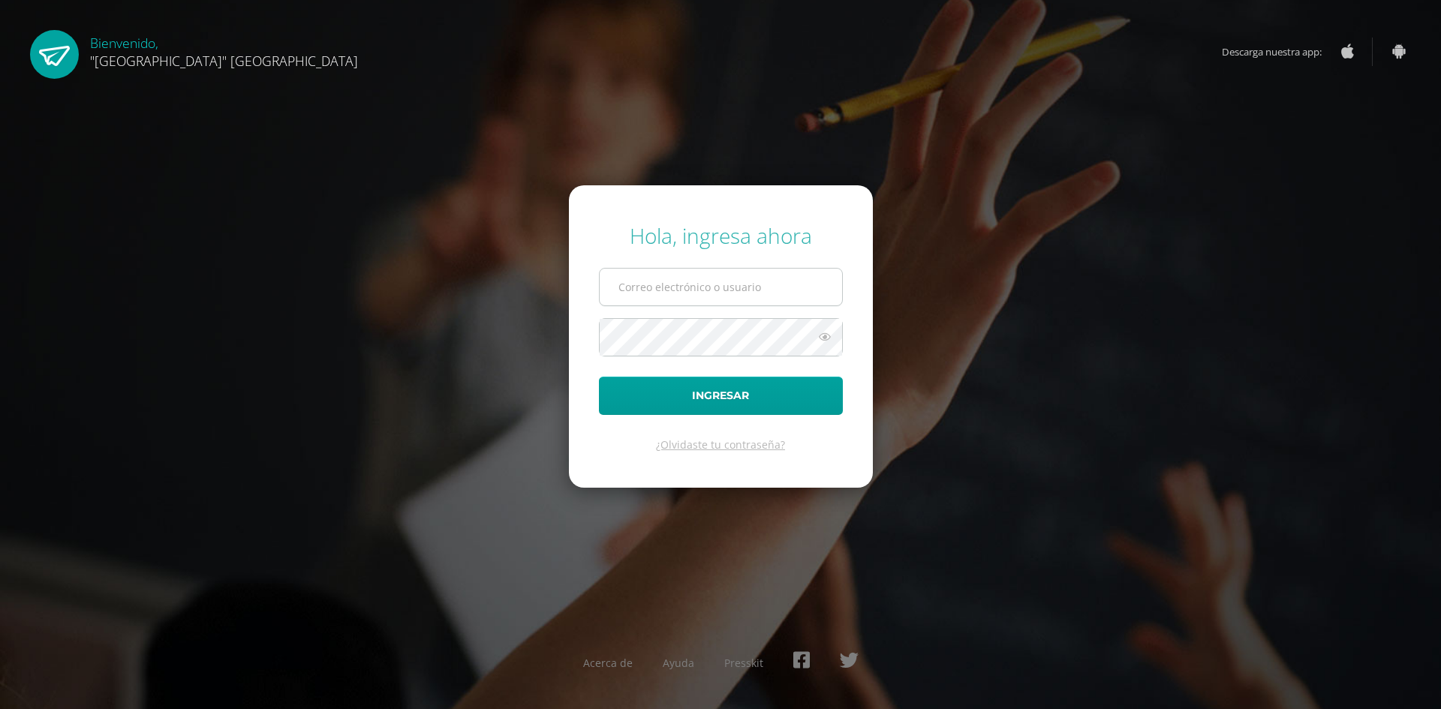
click at [704, 290] on input "text" at bounding box center [721, 287] width 242 height 37
type input "[PERSON_NAME][EMAIL_ADDRESS][DOMAIN_NAME]"
click at [599, 377] on button "Ingresar" at bounding box center [721, 396] width 244 height 38
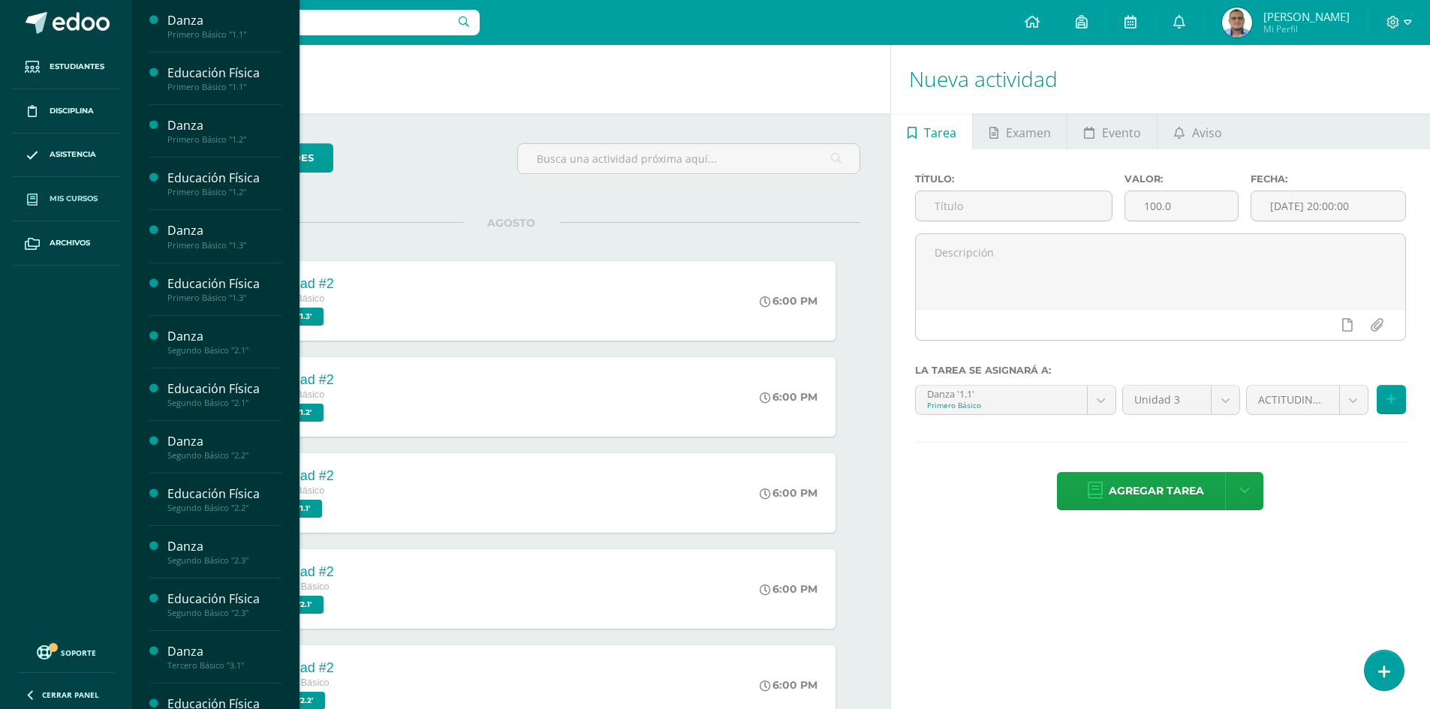
click at [76, 197] on span "Mis cursos" at bounding box center [74, 199] width 48 height 12
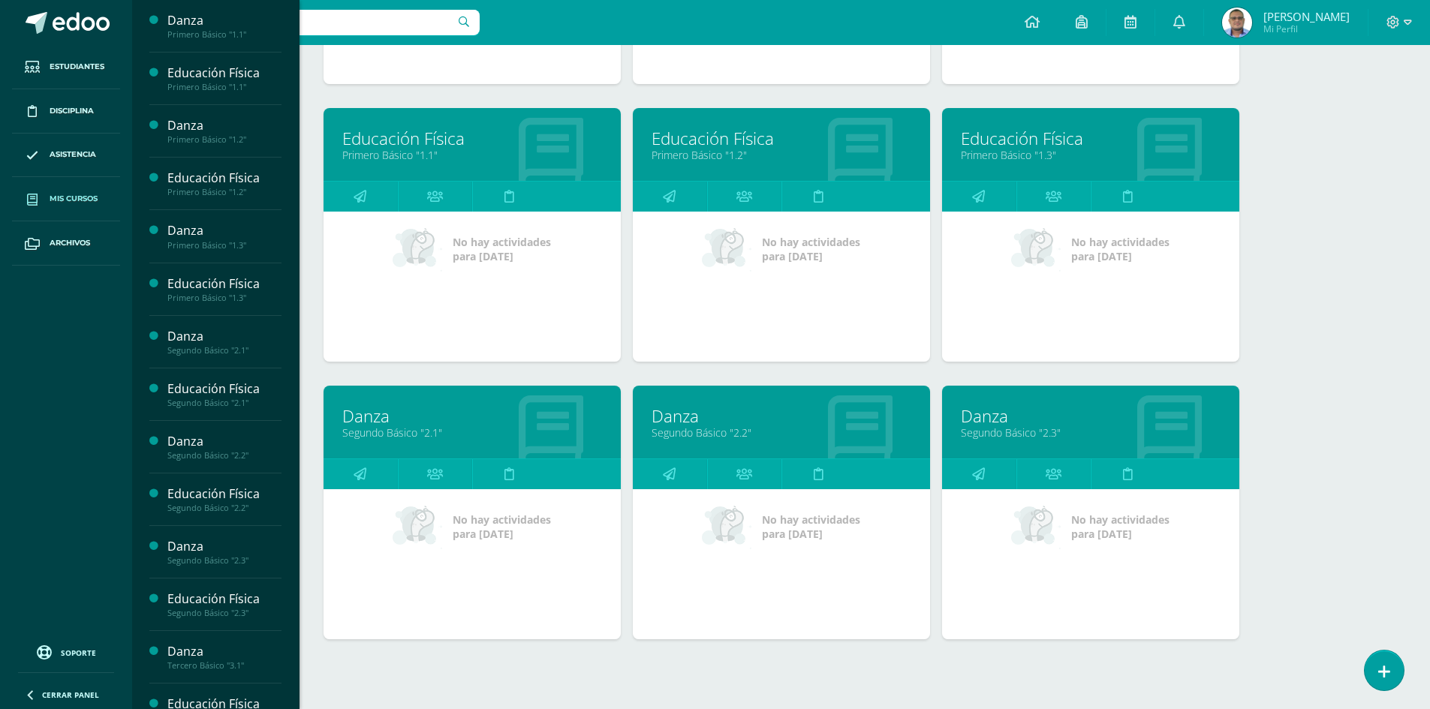
scroll to position [450, 0]
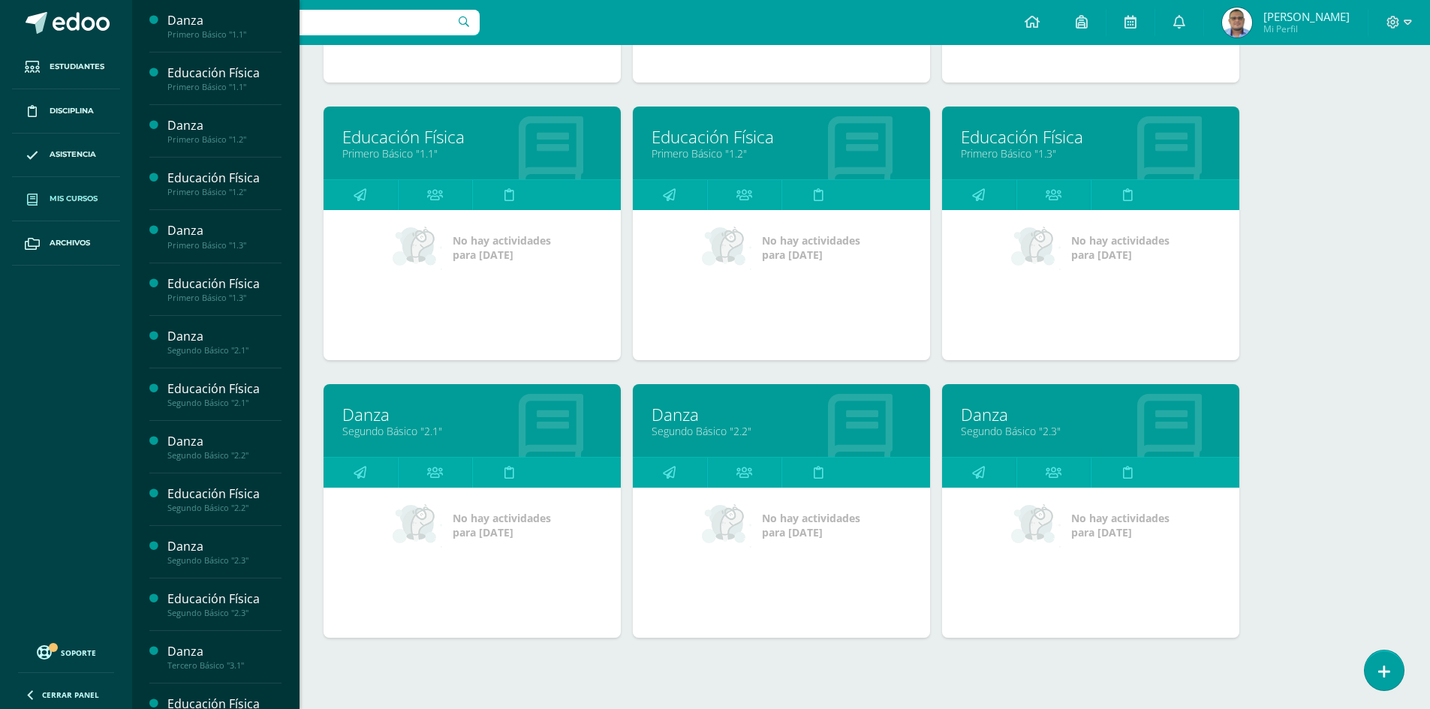
click at [675, 413] on link "Danza" at bounding box center [781, 414] width 260 height 23
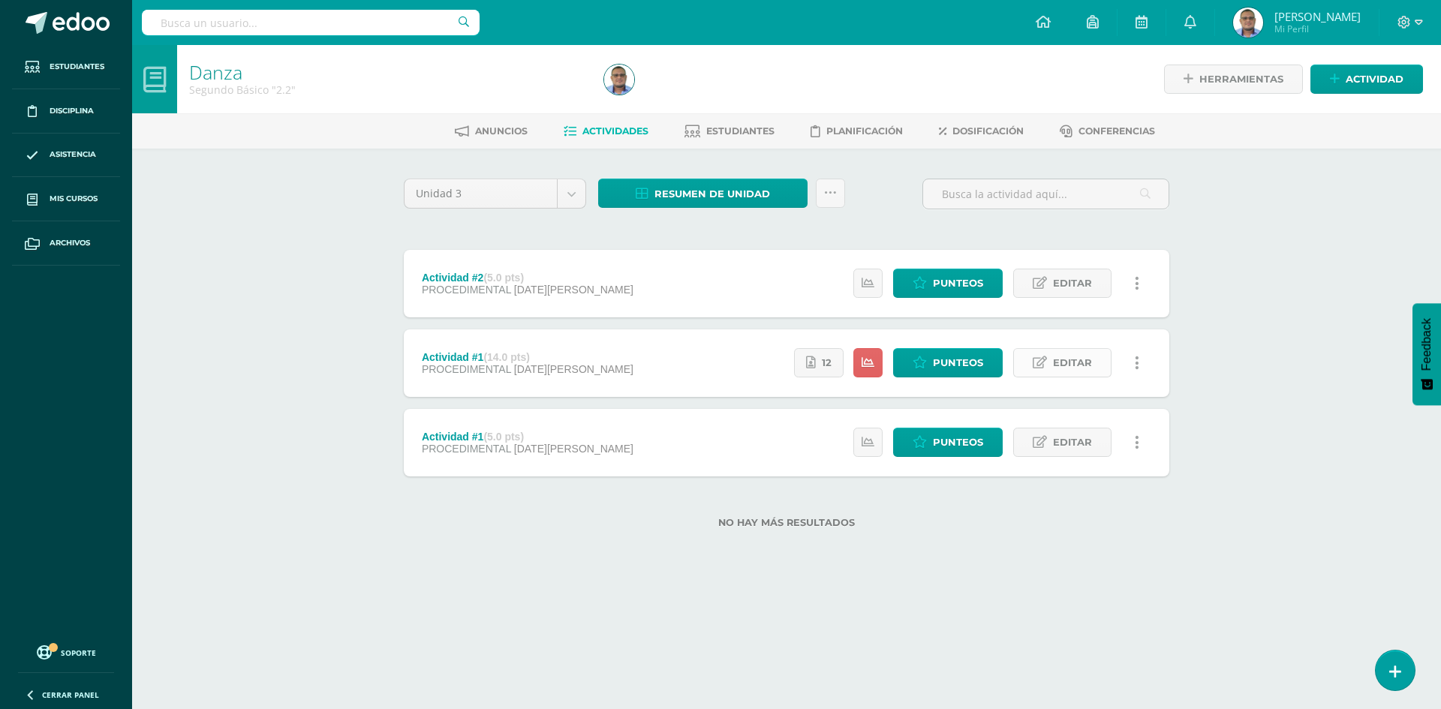
click at [1078, 368] on span "Editar" at bounding box center [1072, 363] width 39 height 28
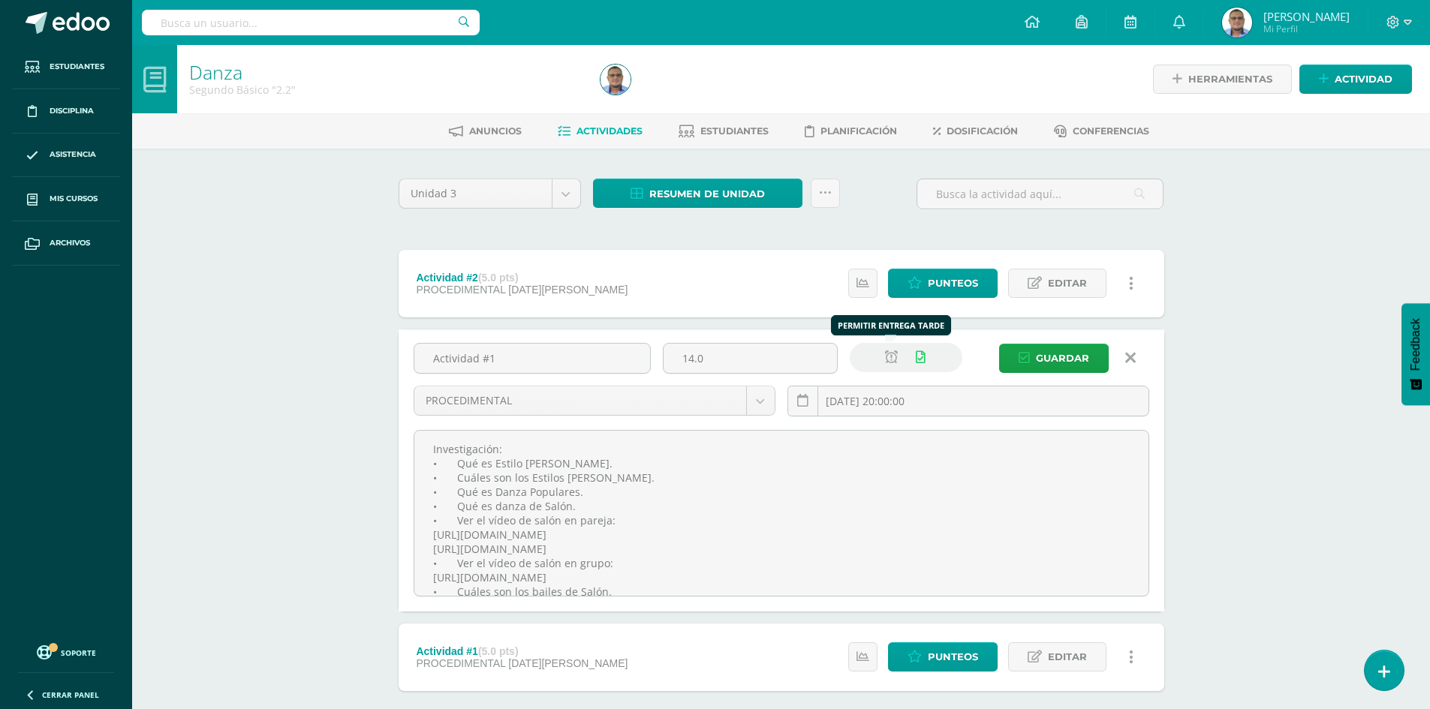
click at [889, 364] on link at bounding box center [891, 357] width 29 height 29
click at [889, 361] on icon at bounding box center [891, 357] width 13 height 13
click at [1125, 359] on icon at bounding box center [1130, 358] width 11 height 17
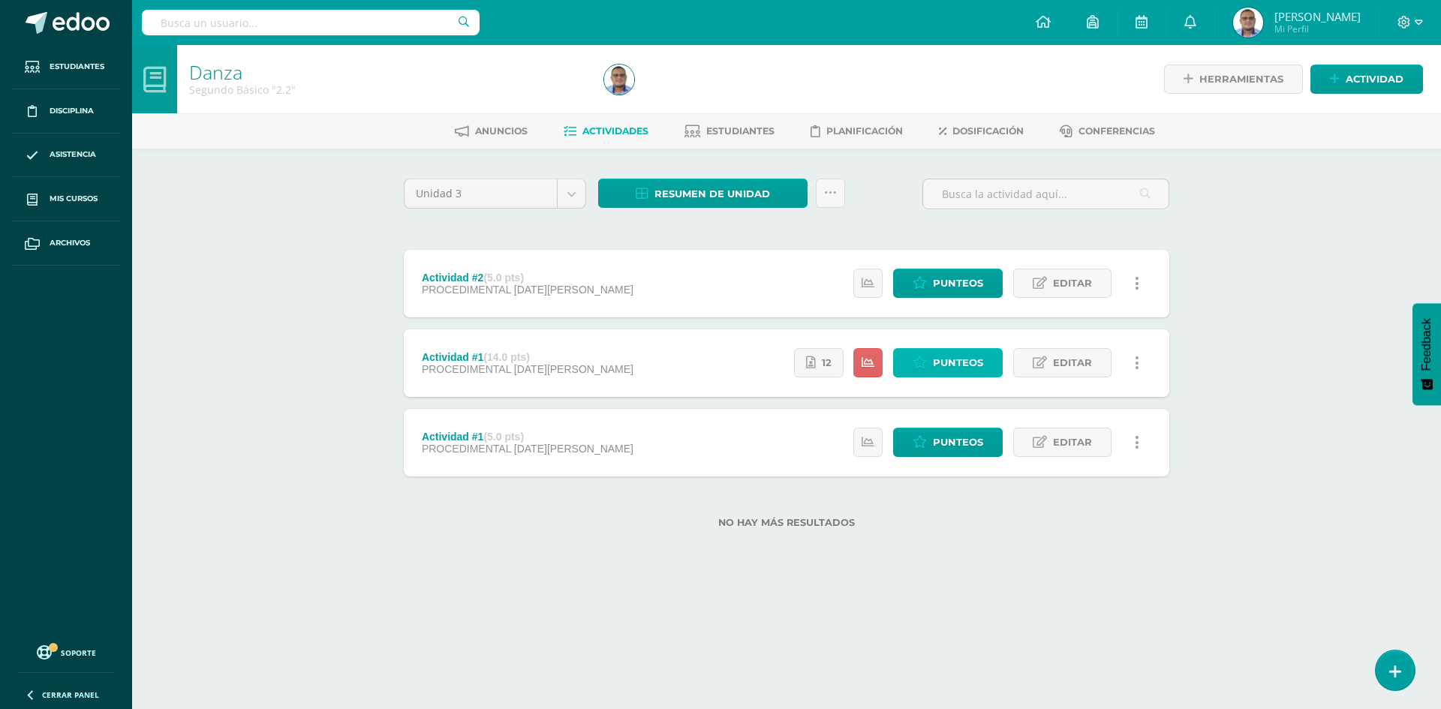
click at [957, 368] on span "Punteos" at bounding box center [958, 363] width 50 height 28
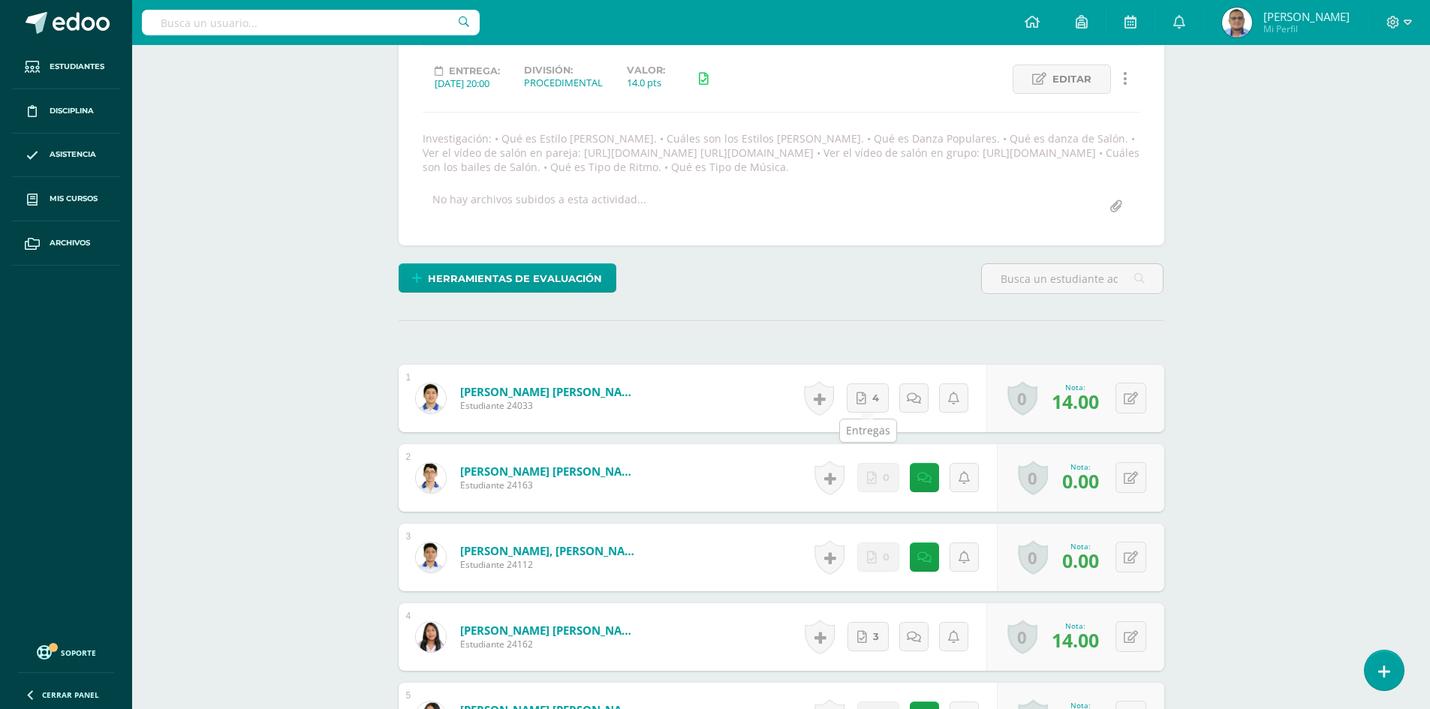
scroll to position [226, 0]
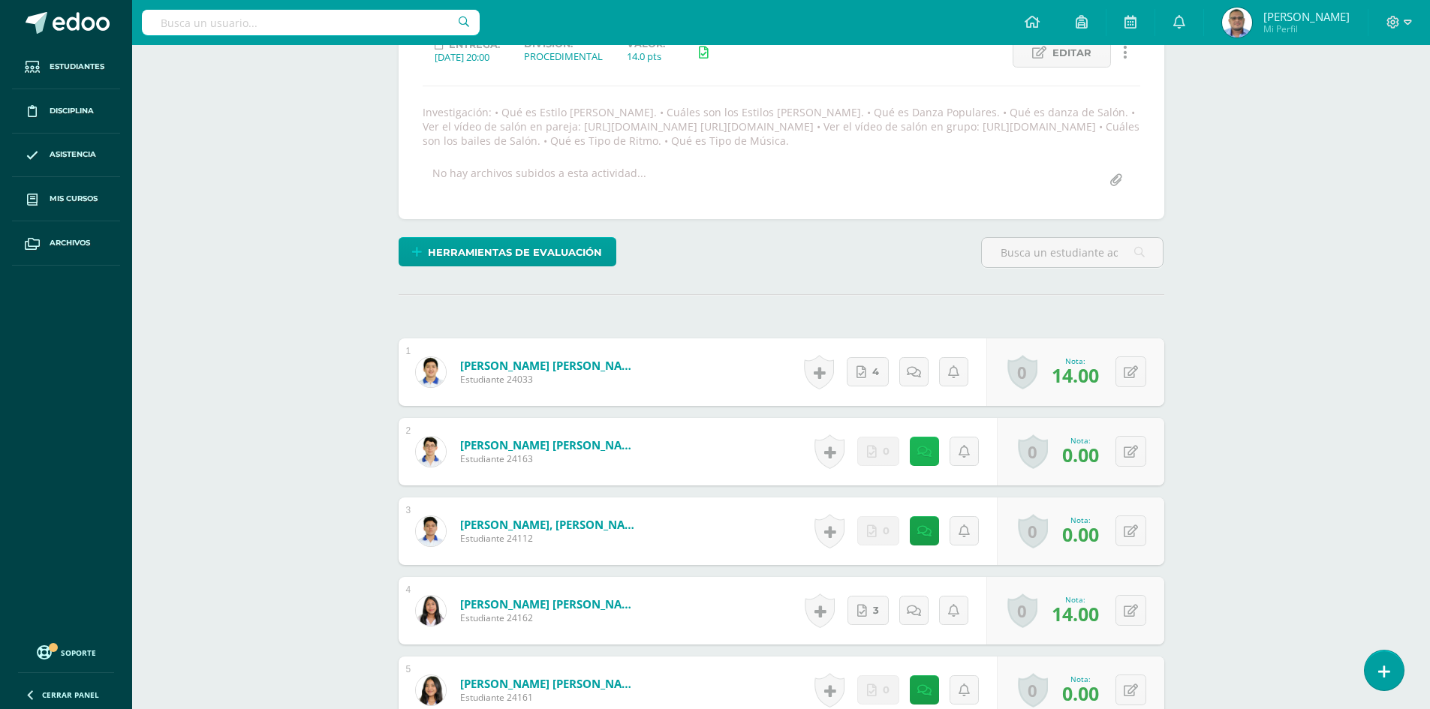
click at [928, 459] on link at bounding box center [924, 451] width 29 height 29
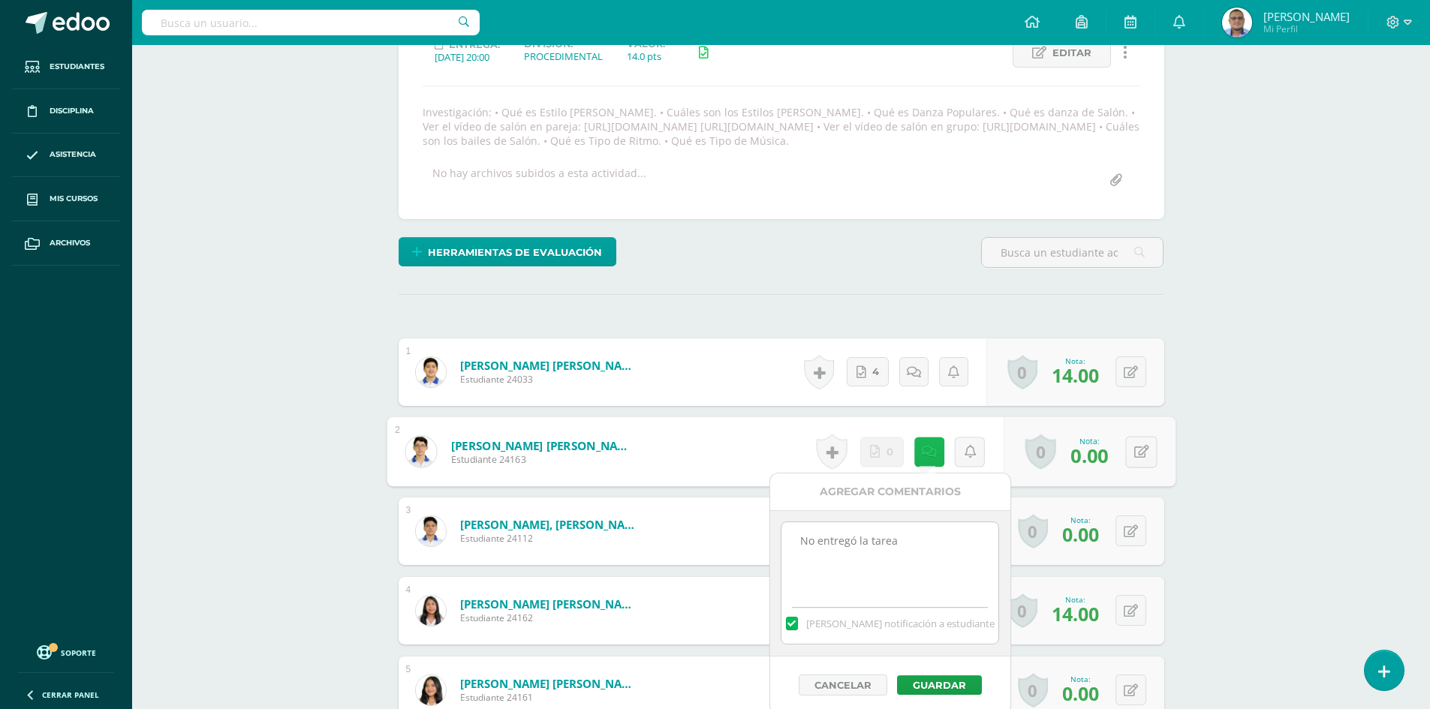
scroll to position [227, 0]
click at [844, 680] on button "Cancelar" at bounding box center [842, 684] width 89 height 21
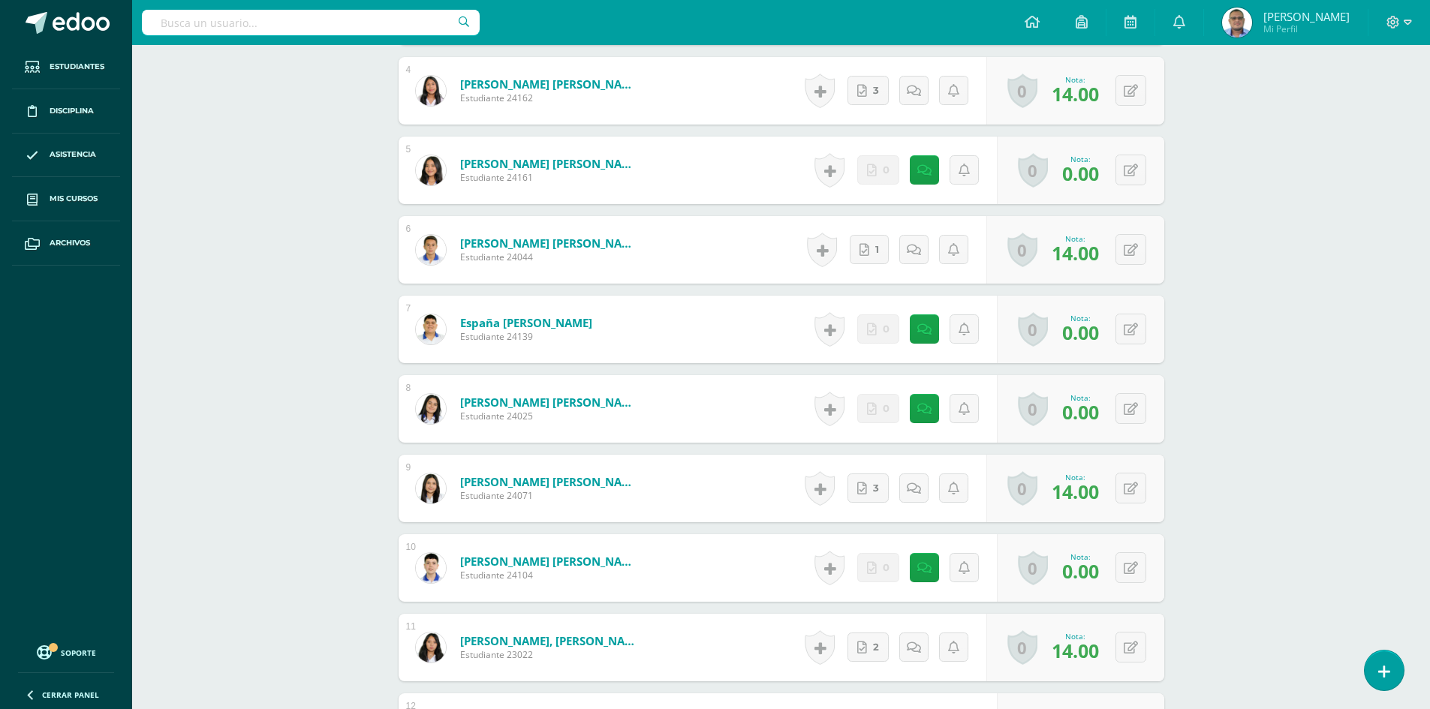
scroll to position [446, 0]
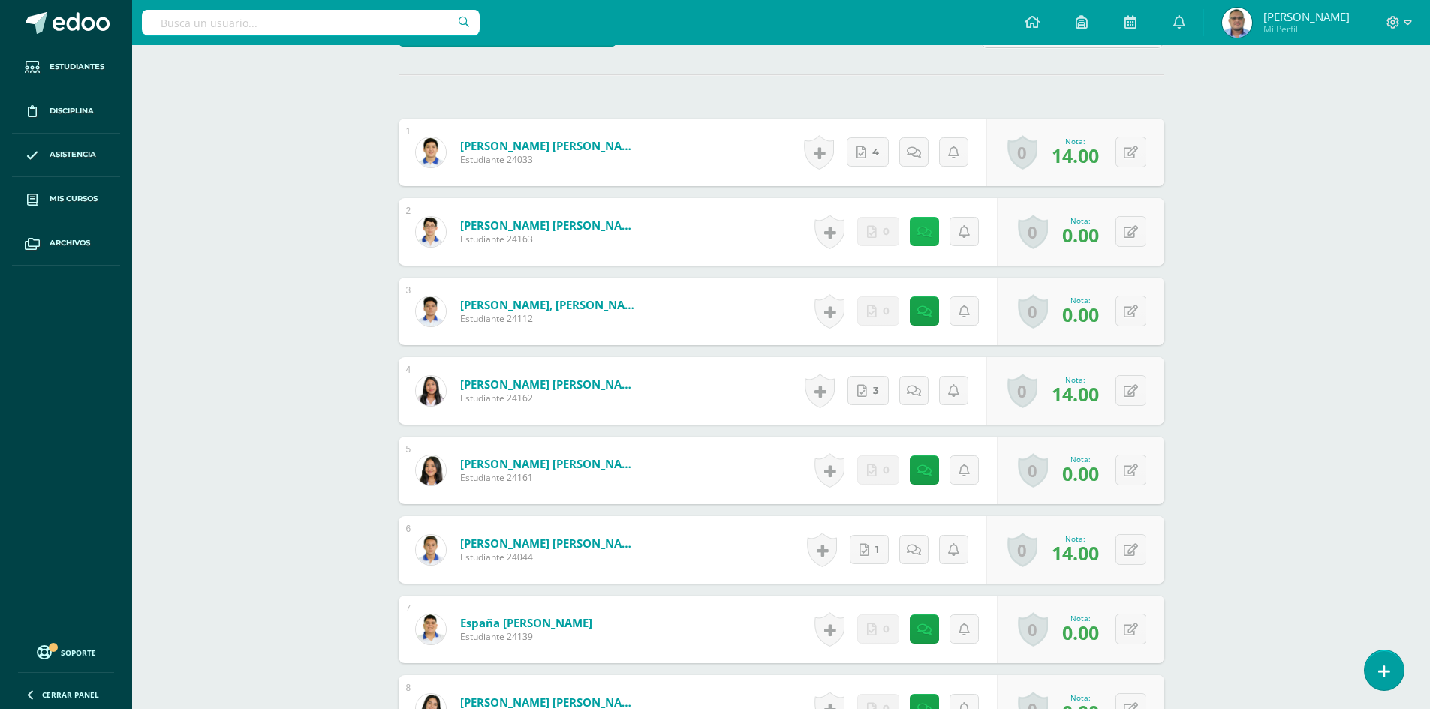
click at [922, 239] on link at bounding box center [924, 231] width 29 height 29
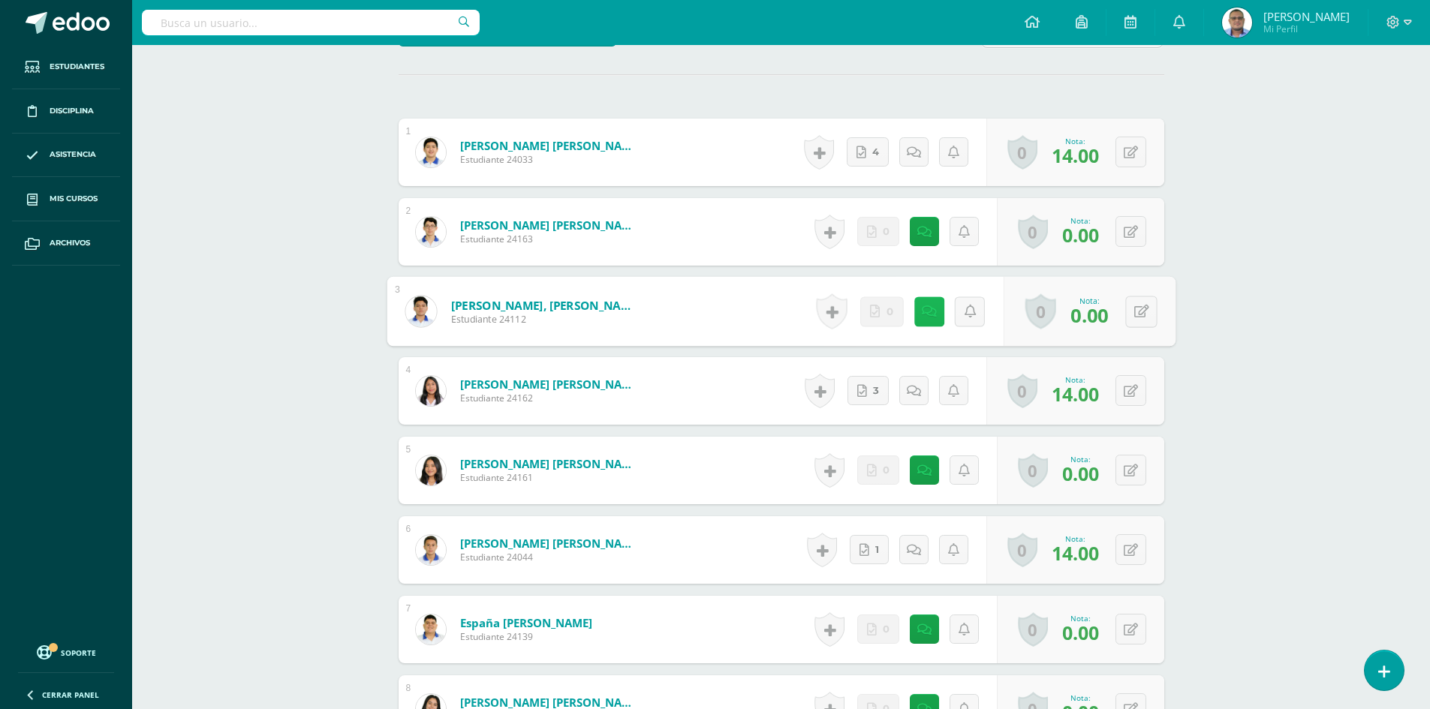
click at [915, 321] on link at bounding box center [928, 311] width 30 height 30
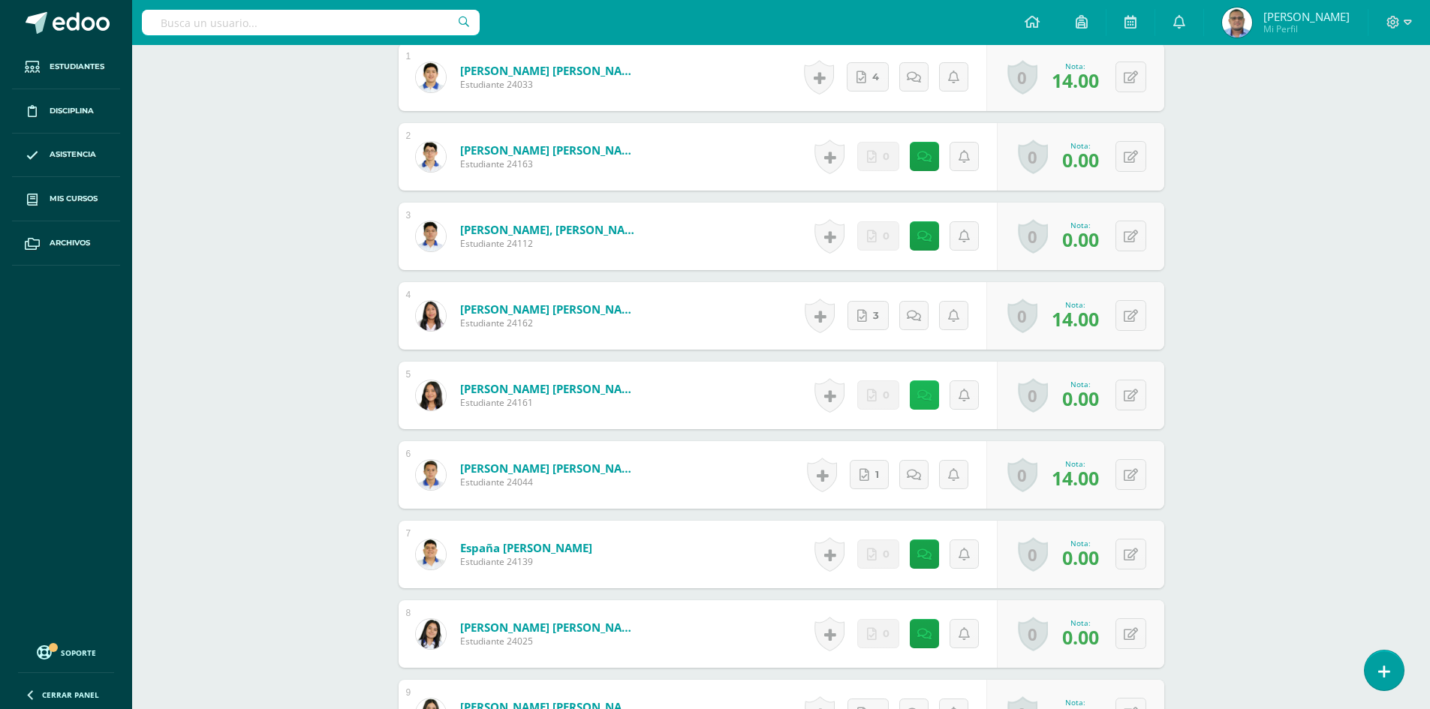
click at [916, 390] on link at bounding box center [924, 394] width 29 height 29
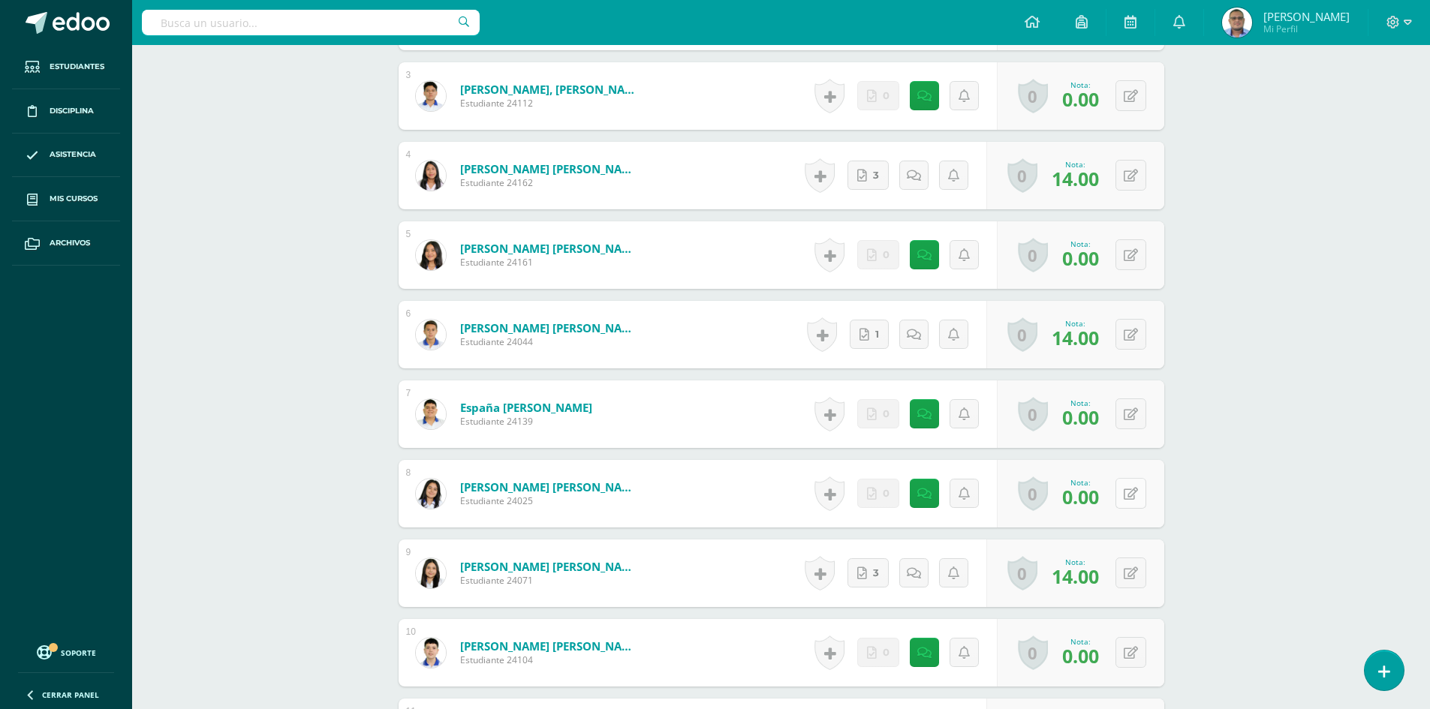
scroll to position [671, 0]
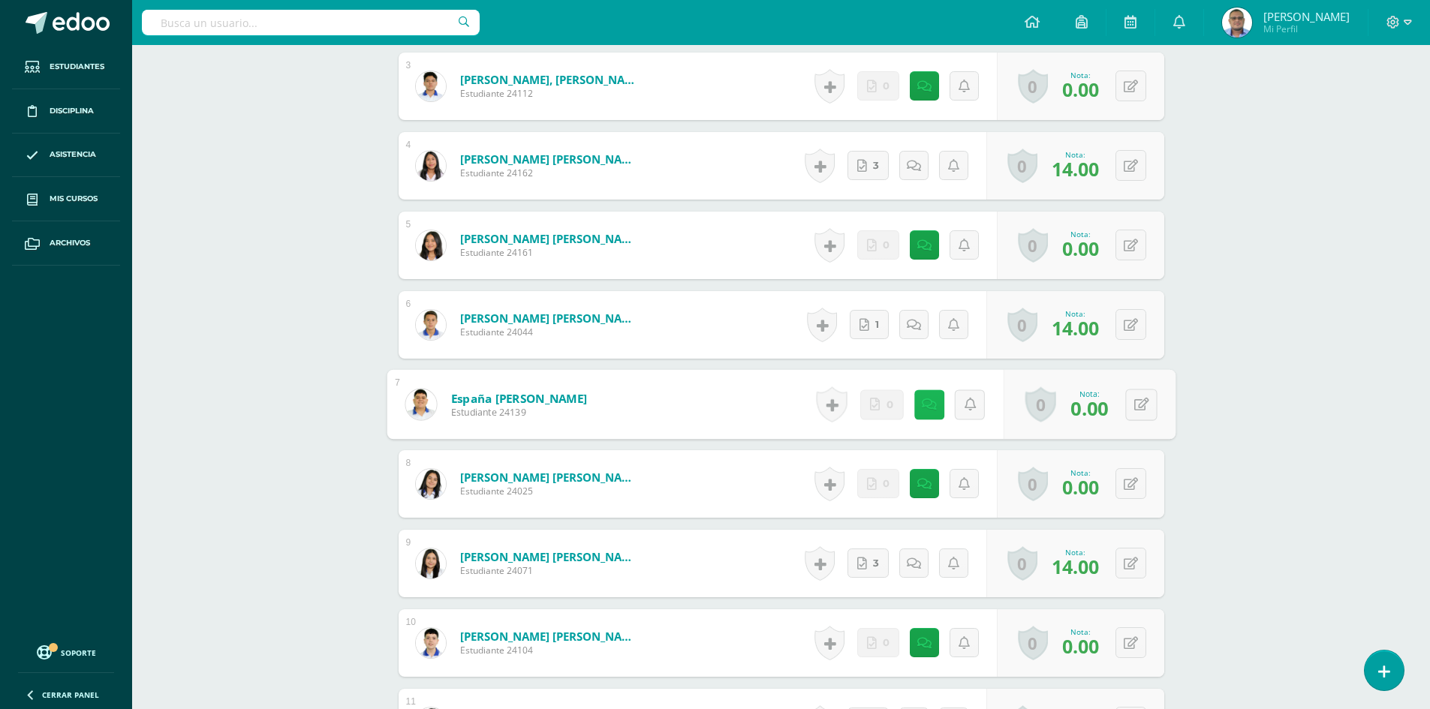
click at [931, 402] on link at bounding box center [928, 404] width 30 height 30
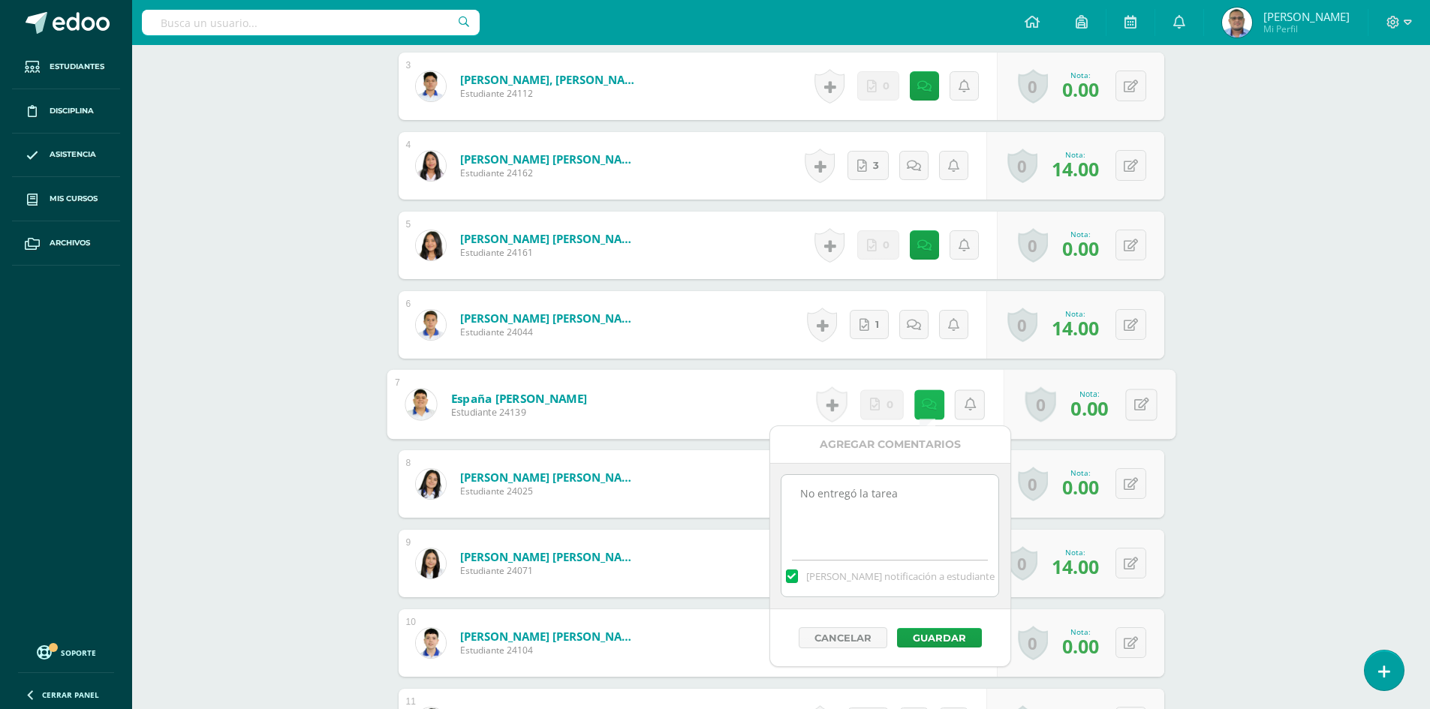
scroll to position [746, 0]
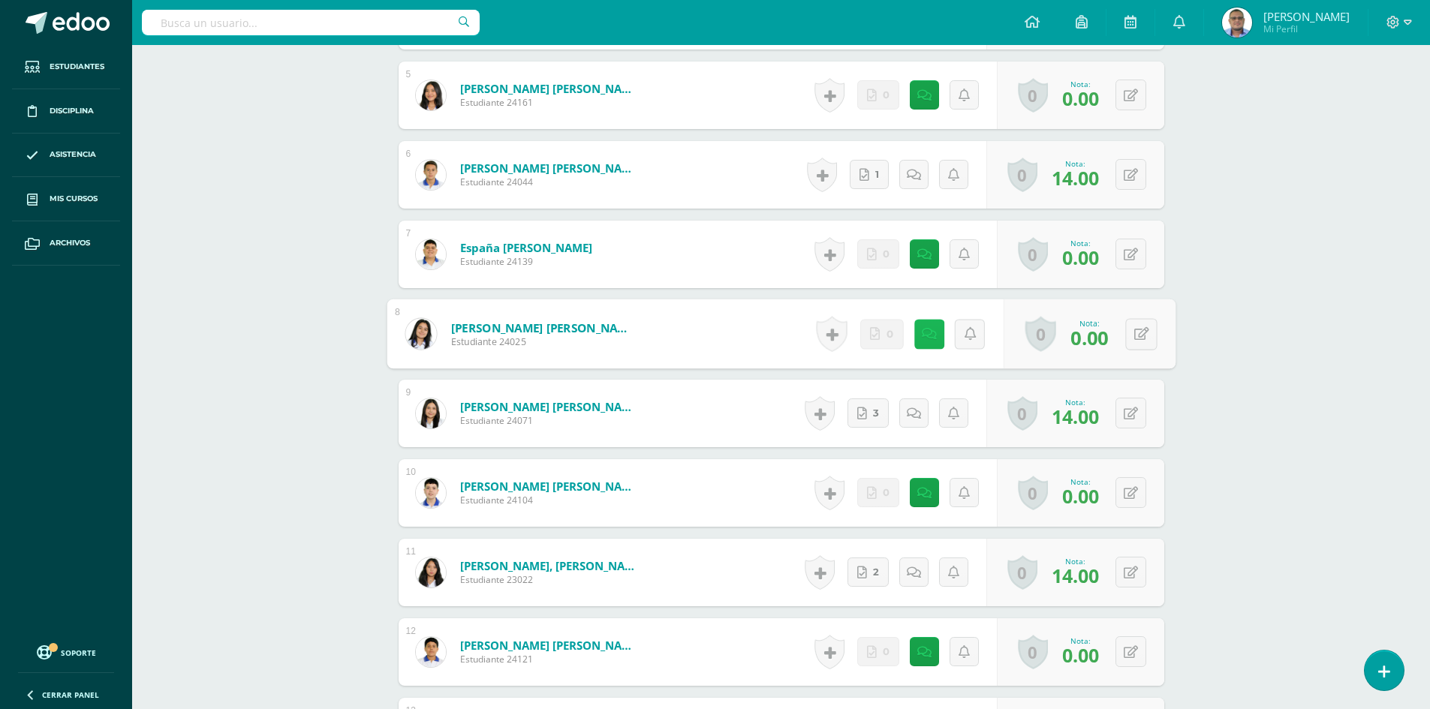
click at [927, 335] on icon at bounding box center [928, 333] width 15 height 13
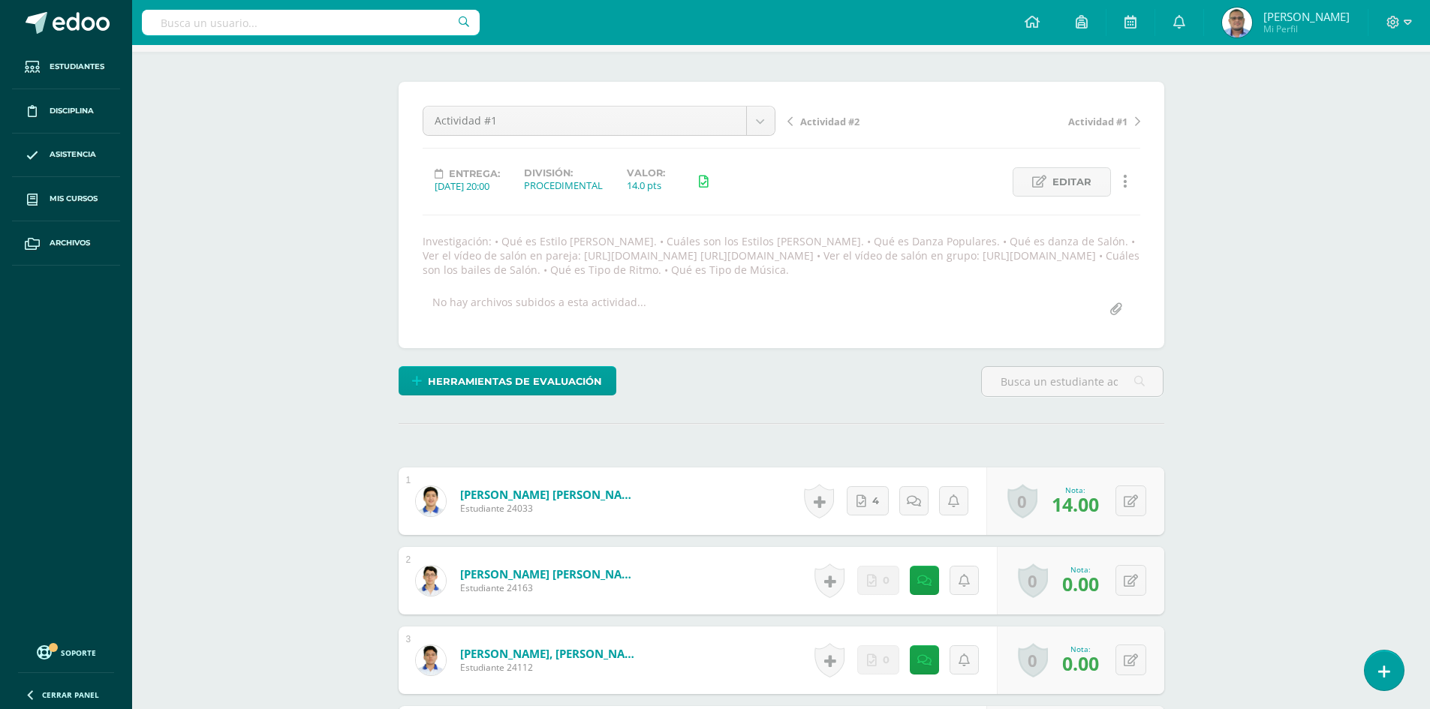
scroll to position [0, 0]
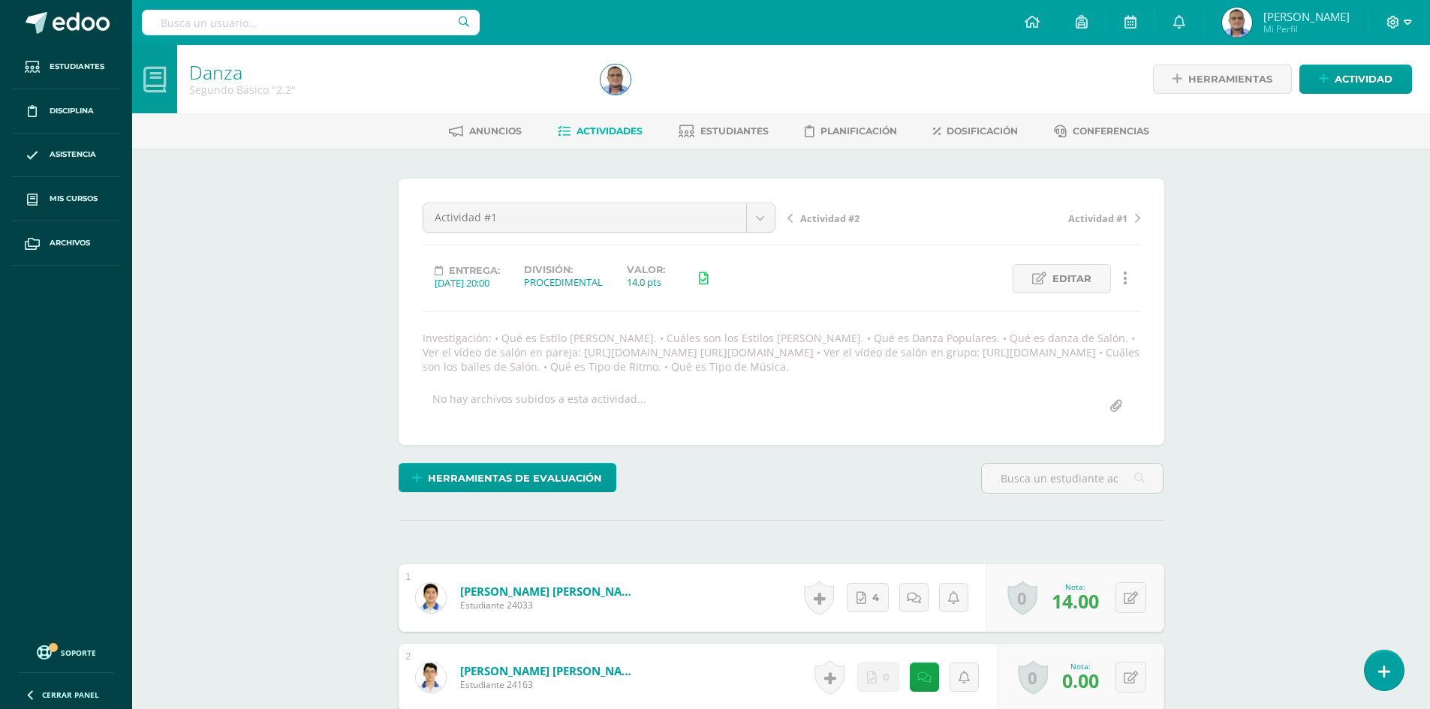
click at [1402, 21] on span at bounding box center [1399, 22] width 26 height 17
click at [1373, 110] on link "Cerrar sesión" at bounding box center [1352, 103] width 119 height 22
